Goal: Check status: Check status

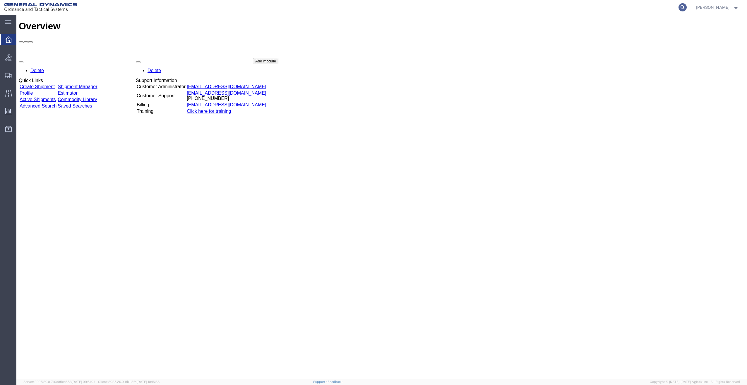
click at [686, 5] on icon at bounding box center [683, 7] width 8 height 8
click at [649, 7] on input "search" at bounding box center [590, 7] width 178 height 14
click at [485, 88] on div "Delete Quick Links Create Shipment Shipment Manager Profile Estimator Active Sh…" at bounding box center [382, 102] width 726 height 88
click at [687, 7] on icon at bounding box center [683, 7] width 8 height 8
click at [630, 8] on input "search" at bounding box center [590, 7] width 178 height 14
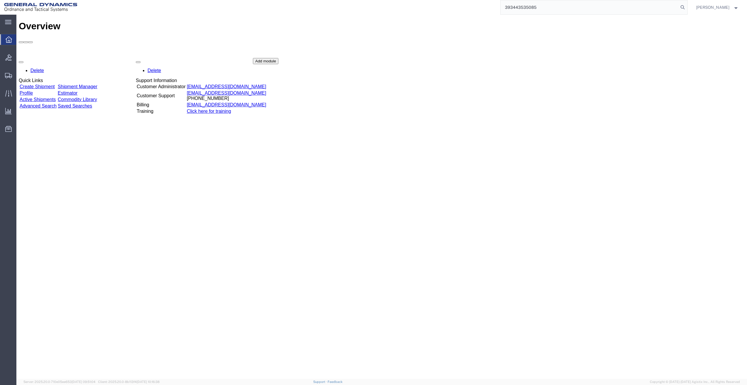
type input "393443535085"
